Goal: Information Seeking & Learning: Learn about a topic

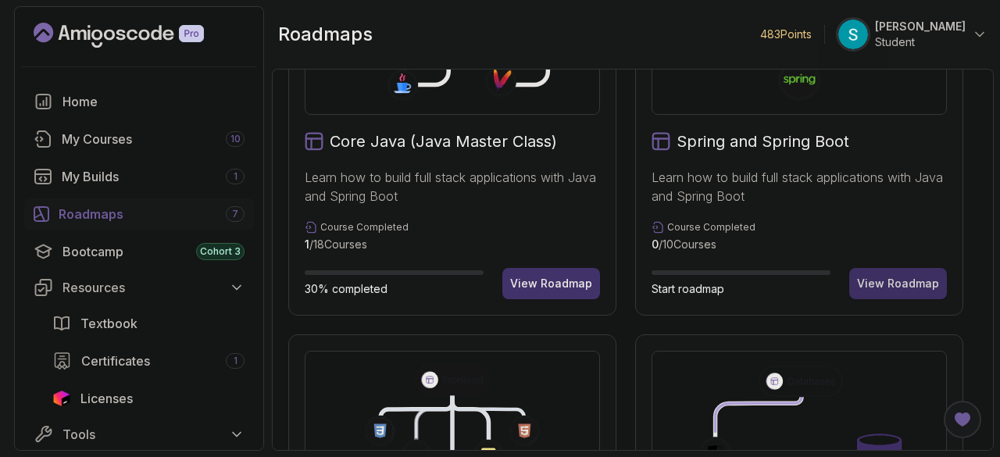
scroll to position [536, 0]
click at [919, 286] on div "View Roadmap" at bounding box center [898, 283] width 82 height 16
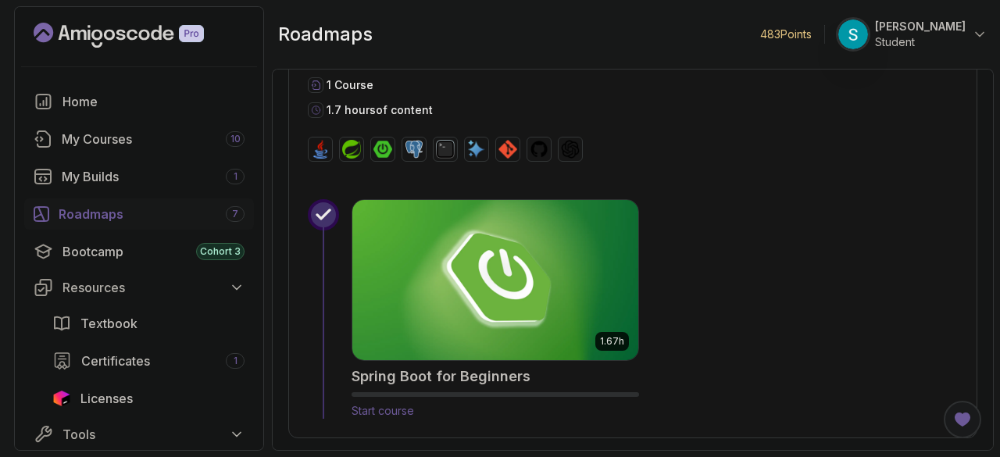
scroll to position [628, 0]
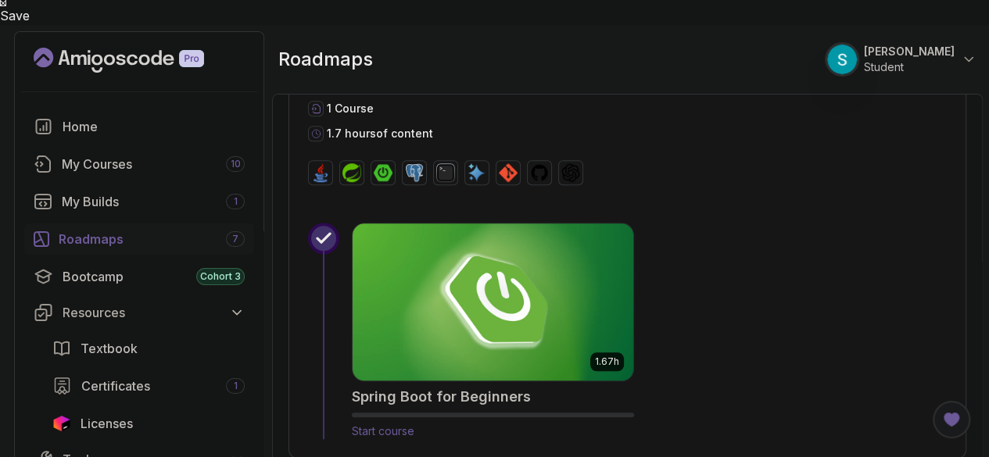
click at [600, 285] on img at bounding box center [492, 302] width 294 height 165
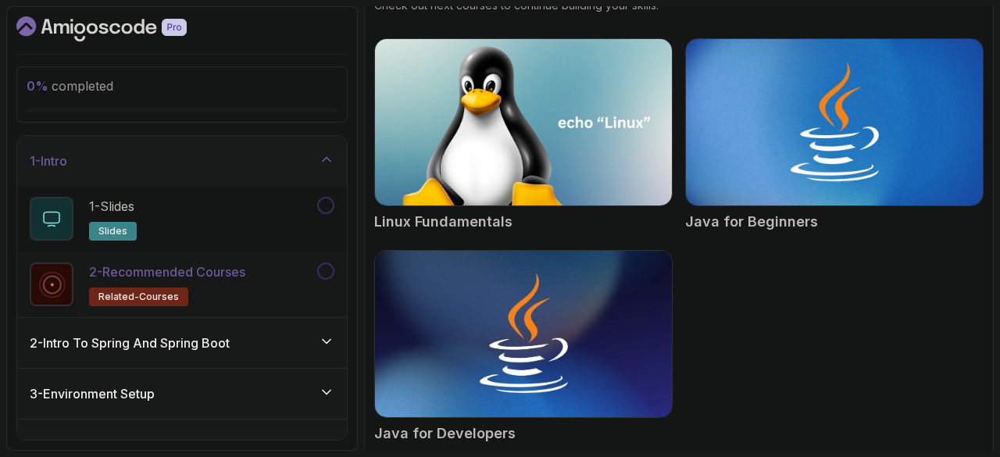
scroll to position [209, 0]
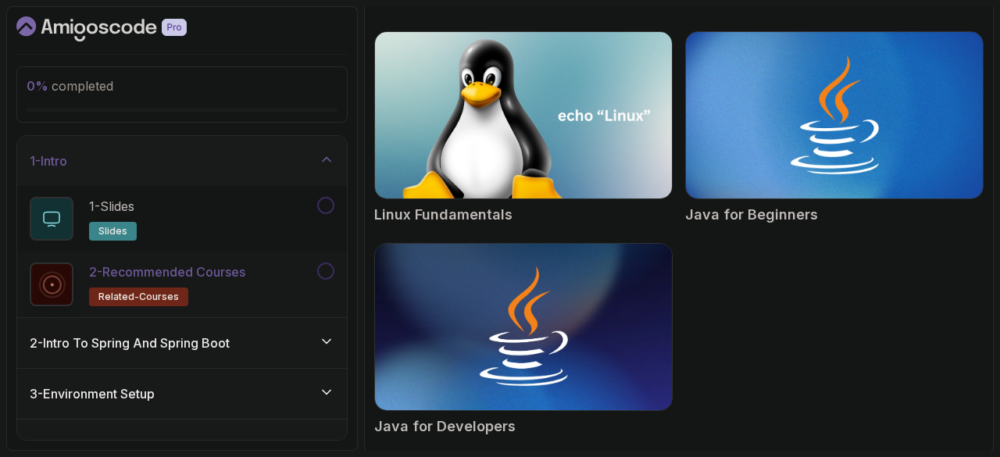
click at [284, 342] on div "2 - Intro To Spring And Spring Boot" at bounding box center [182, 343] width 305 height 19
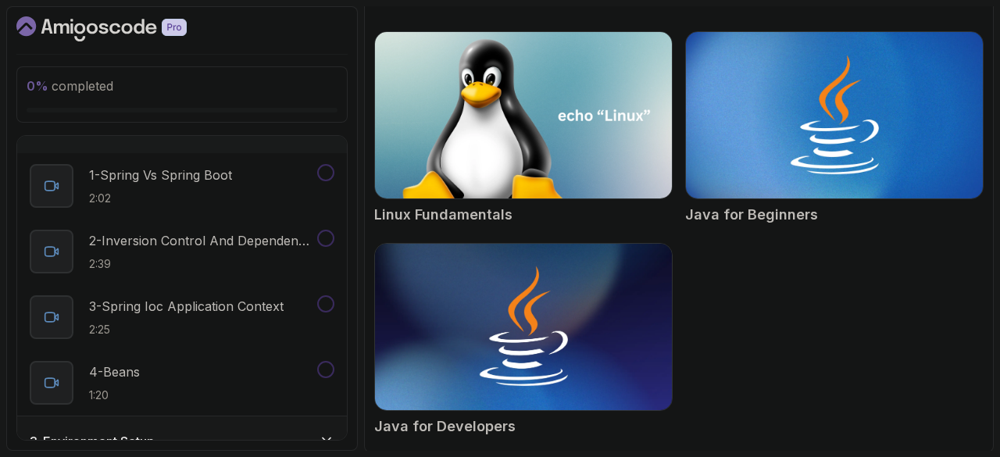
scroll to position [79, 0]
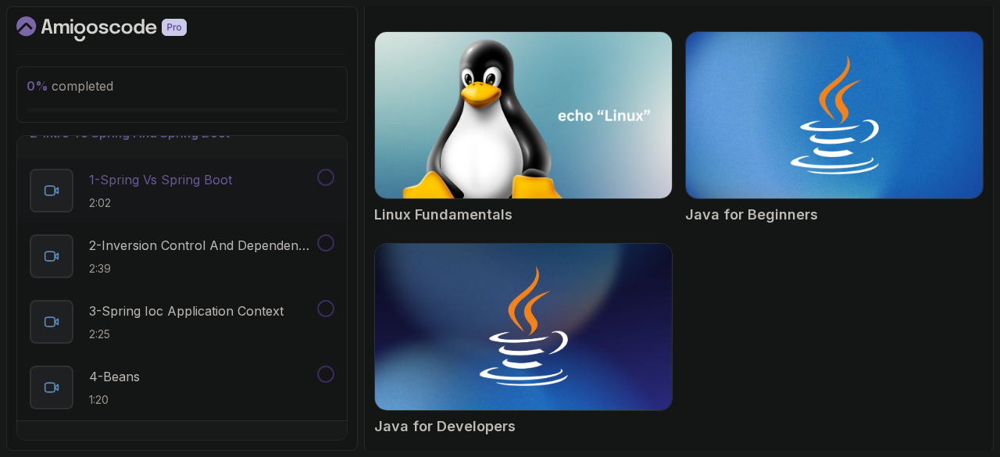
click at [219, 179] on p "1 - Spring Vs Spring Boot" at bounding box center [160, 179] width 143 height 19
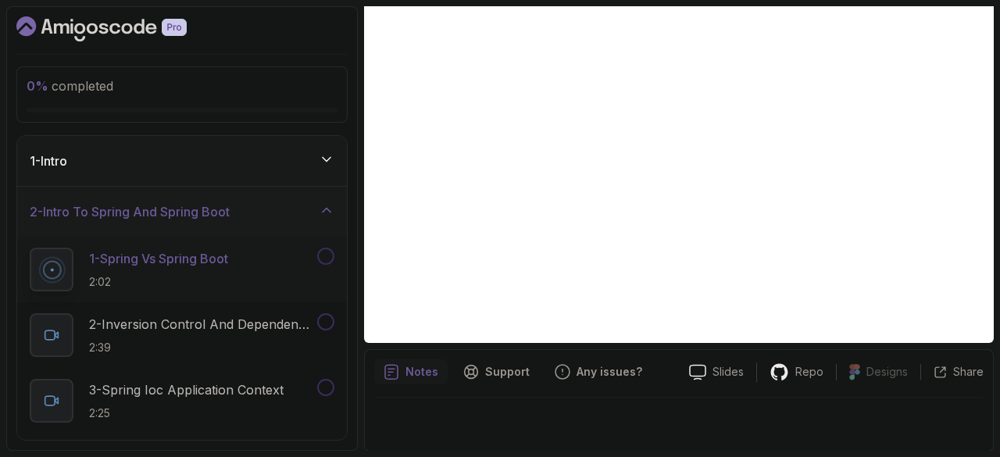
click at [236, 154] on div "1 - Intro" at bounding box center [182, 161] width 305 height 19
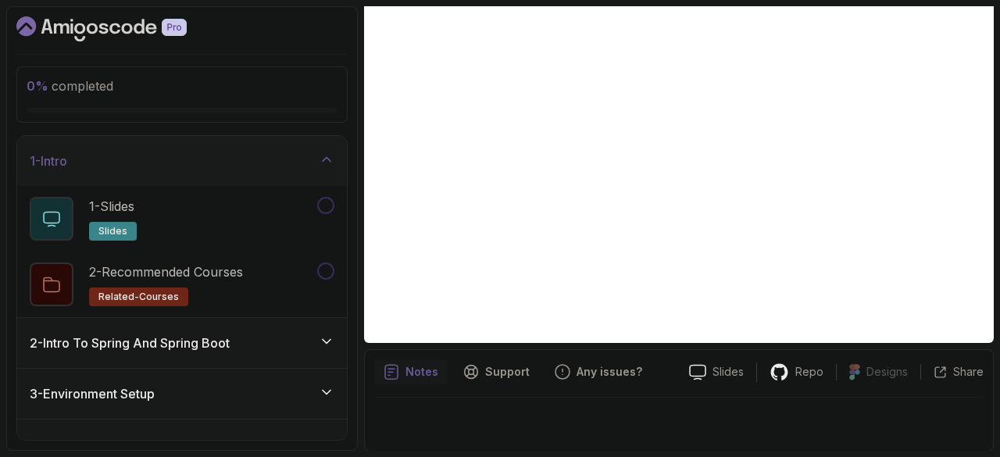
click at [184, 349] on h3 "2 - Intro To Spring And Spring Boot" at bounding box center [130, 343] width 200 height 19
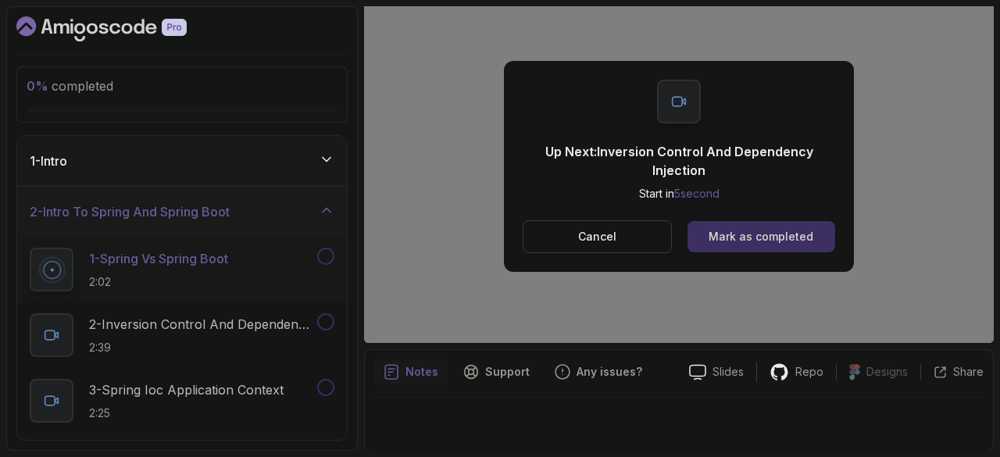
click at [721, 241] on div "Mark as completed" at bounding box center [761, 237] width 105 height 16
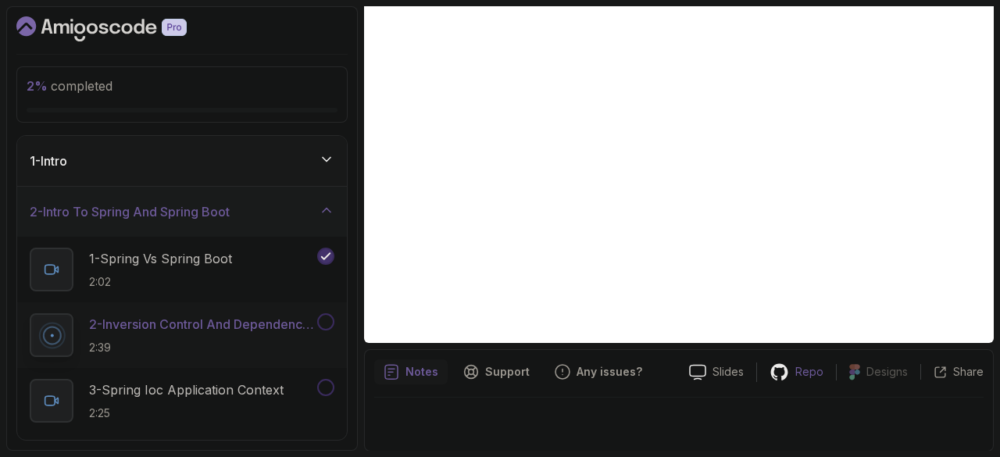
click at [818, 371] on p "Repo" at bounding box center [810, 372] width 28 height 16
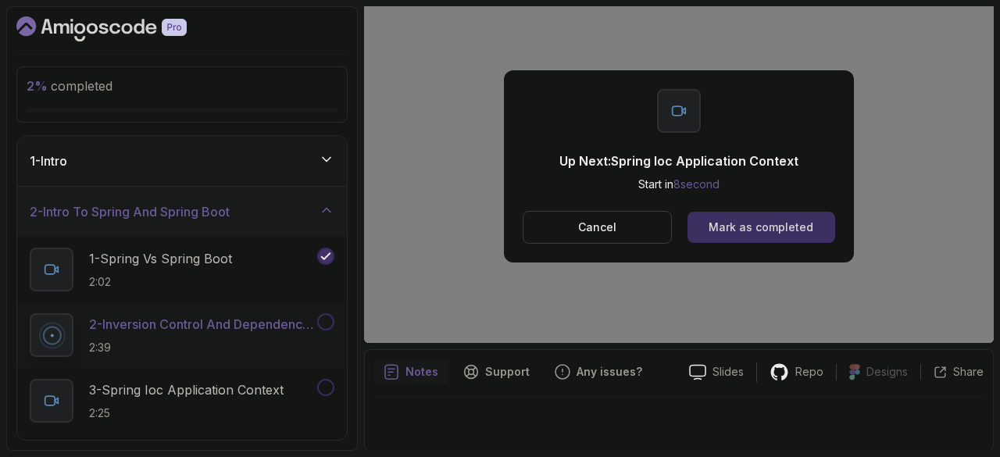
click at [713, 231] on div "Mark as completed" at bounding box center [761, 228] width 105 height 16
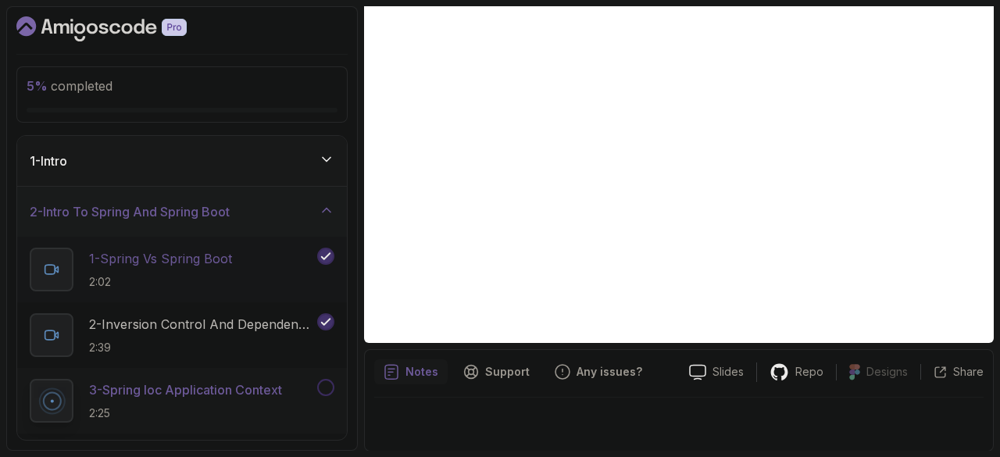
click at [211, 261] on p "1 - Spring Vs Spring Boot" at bounding box center [160, 258] width 143 height 19
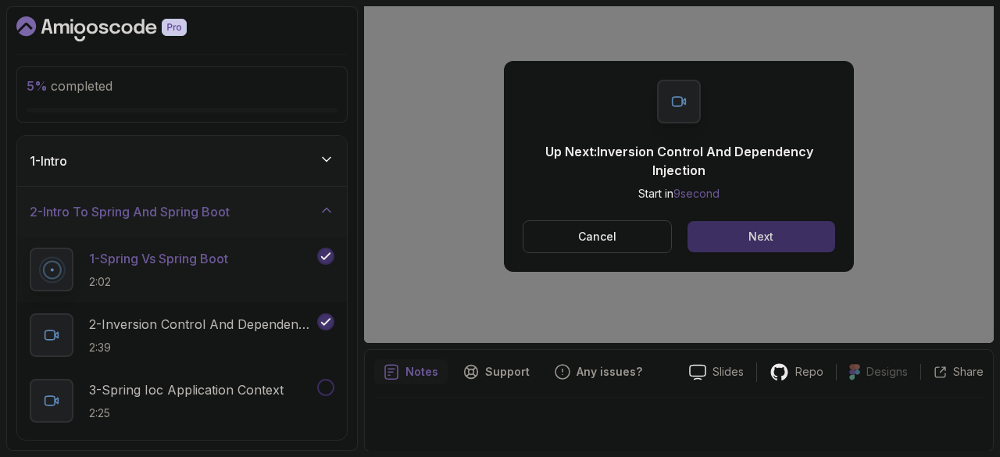
click at [765, 238] on div "Next" at bounding box center [761, 237] width 25 height 16
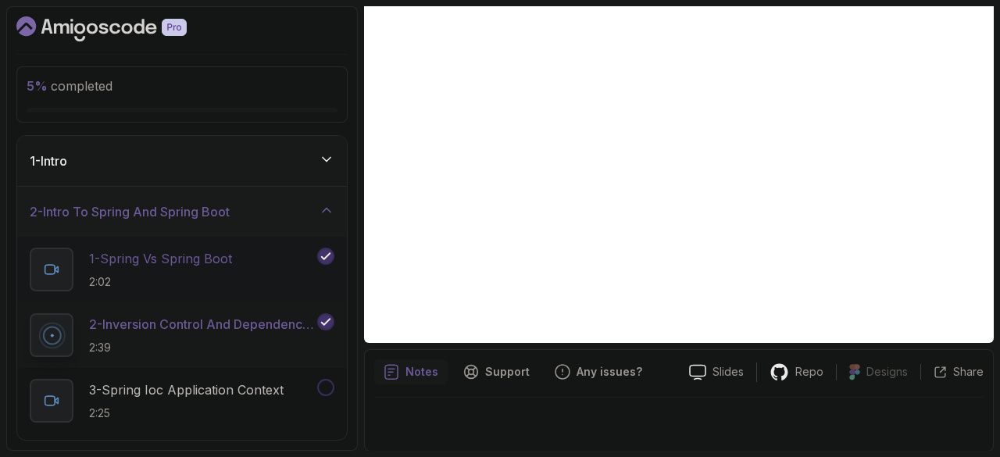
click at [225, 249] on p "1 - Spring Vs Spring Boot" at bounding box center [160, 258] width 143 height 19
click at [225, 249] on p "1 - Spring Vs Spring Boot" at bounding box center [158, 258] width 139 height 19
click at [670, 426] on div at bounding box center [679, 420] width 610 height 44
click at [213, 320] on p "2 - Inversion Control And Dependency Injection" at bounding box center [201, 324] width 225 height 19
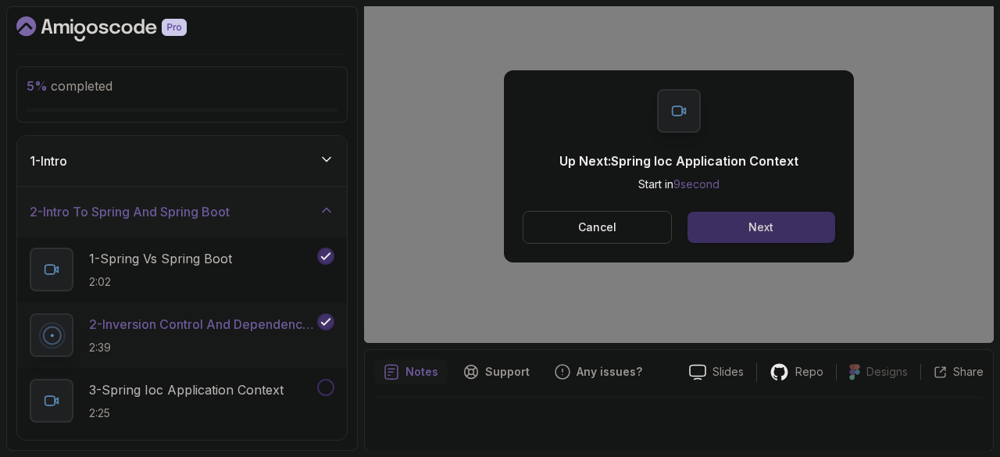
click at [785, 223] on button "Next" at bounding box center [762, 227] width 148 height 31
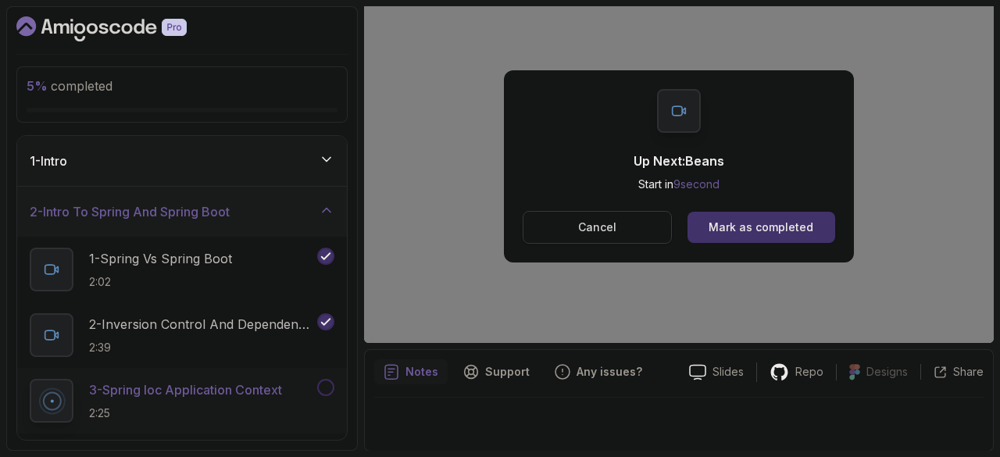
click at [634, 220] on button "Cancel" at bounding box center [597, 227] width 149 height 33
click at [734, 229] on div "Mark as completed" at bounding box center [761, 228] width 105 height 16
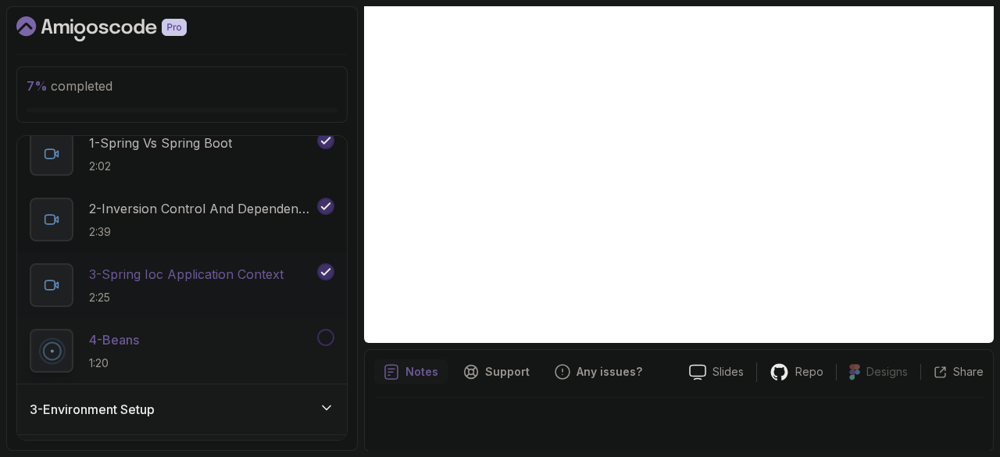
scroll to position [123, 0]
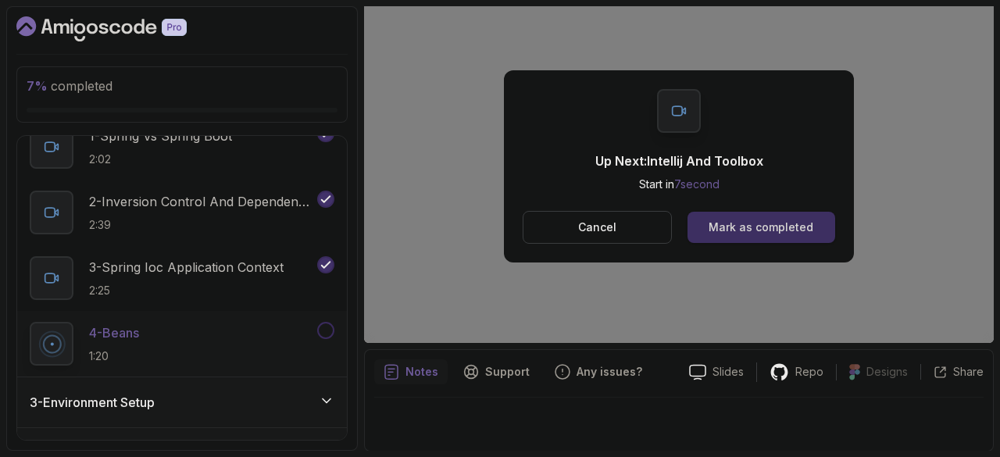
click at [782, 229] on div "Mark as completed" at bounding box center [761, 228] width 105 height 16
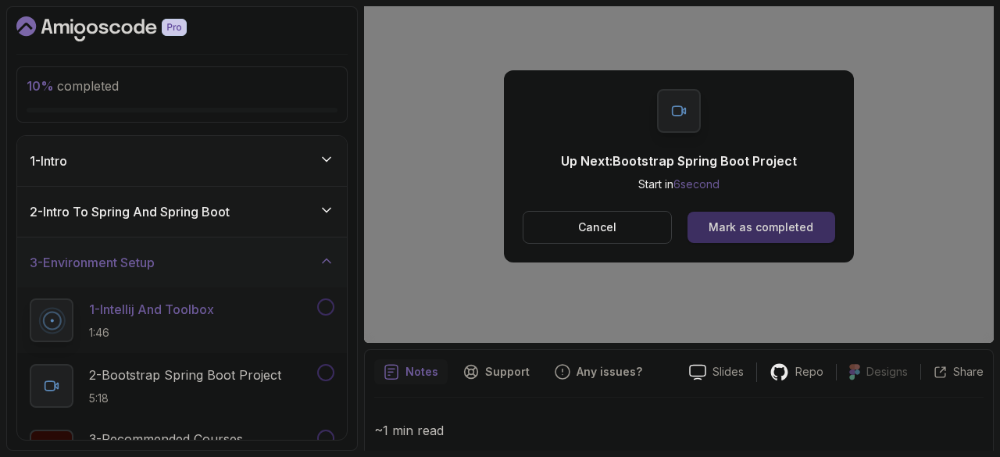
click at [796, 223] on div "Mark as completed" at bounding box center [761, 228] width 105 height 16
